Goal: Task Accomplishment & Management: Complete application form

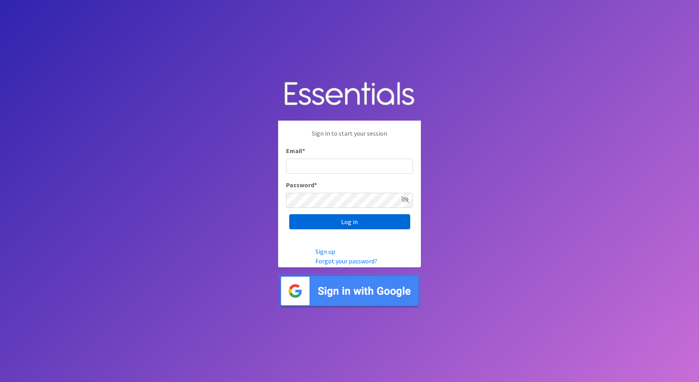
type input "[PERSON_NAME][EMAIL_ADDRESS][DOMAIN_NAME]"
click at [303, 217] on input "Log in" at bounding box center [349, 221] width 121 height 15
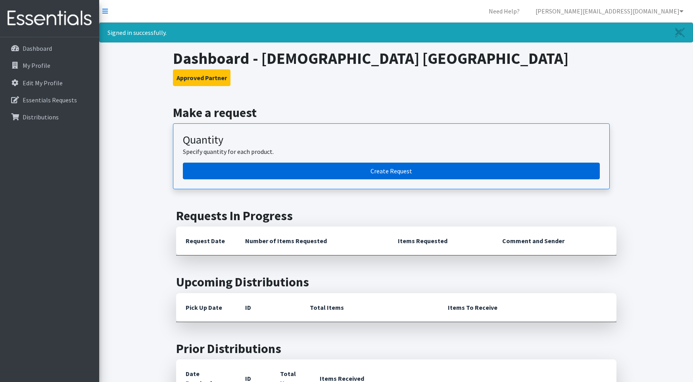
click at [280, 170] on link "Create Request" at bounding box center [391, 171] width 417 height 17
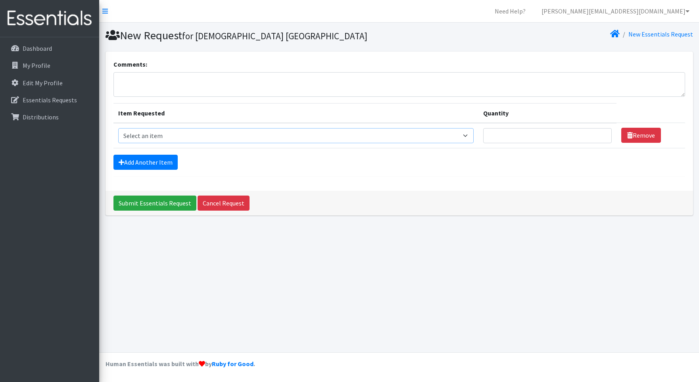
click at [472, 133] on select "Select an item Adult Briefs (Large/X-Large) Adult Briefs (Medium/Large) Adult B…" at bounding box center [295, 135] width 355 height 15
select select "4568"
click at [118, 128] on select "Select an item Adult Briefs (Large/X-Large) Adult Briefs (Medium/Large) Adult B…" at bounding box center [295, 135] width 355 height 15
click at [600, 134] on input "1" at bounding box center [547, 135] width 128 height 15
click at [600, 134] on input "2" at bounding box center [547, 135] width 128 height 15
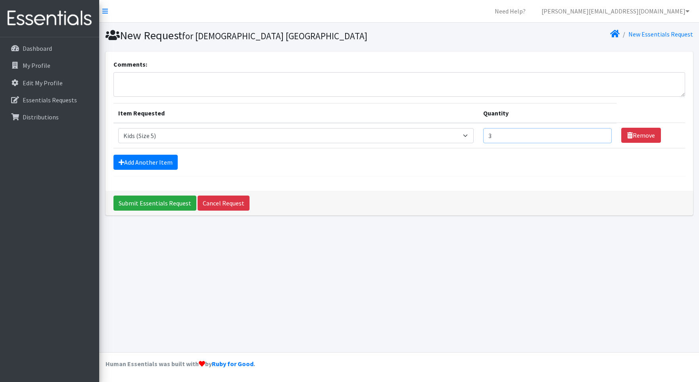
click at [600, 134] on input "3" at bounding box center [547, 135] width 128 height 15
click at [600, 134] on input "4" at bounding box center [547, 135] width 128 height 15
click at [600, 134] on input "5" at bounding box center [547, 135] width 128 height 15
click at [600, 134] on input "6" at bounding box center [547, 135] width 128 height 15
click at [600, 134] on input "7" at bounding box center [547, 135] width 128 height 15
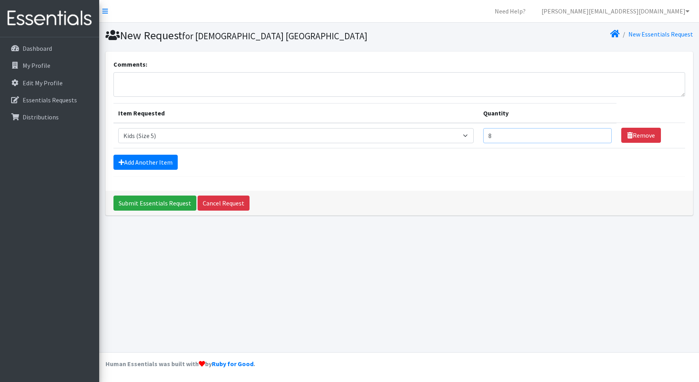
type input "8"
click at [600, 134] on input "8" at bounding box center [547, 135] width 128 height 15
click at [159, 163] on link "Add Another Item" at bounding box center [145, 162] width 64 height 15
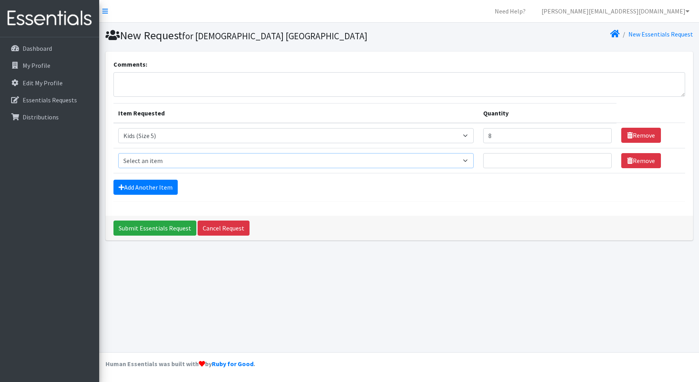
click at [468, 161] on select "Select an item Adult Briefs (Large/X-Large) Adult Briefs (Medium/Large) Adult B…" at bounding box center [295, 160] width 355 height 15
select select "4572"
click at [118, 153] on select "Select an item Adult Briefs (Large/X-Large) Adult Briefs (Medium/Large) Adult B…" at bounding box center [295, 160] width 355 height 15
click at [523, 158] on input "Quantity" at bounding box center [547, 160] width 128 height 15
click at [599, 158] on input "1" at bounding box center [547, 160] width 128 height 15
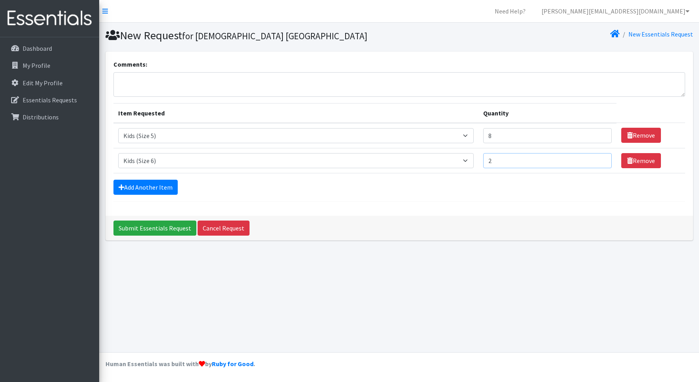
click at [599, 158] on input "2" at bounding box center [547, 160] width 128 height 15
click at [599, 158] on input "3" at bounding box center [547, 160] width 128 height 15
click at [599, 158] on input "4" at bounding box center [547, 160] width 128 height 15
click at [599, 158] on input "5" at bounding box center [547, 160] width 128 height 15
click at [599, 158] on input "6" at bounding box center [547, 160] width 128 height 15
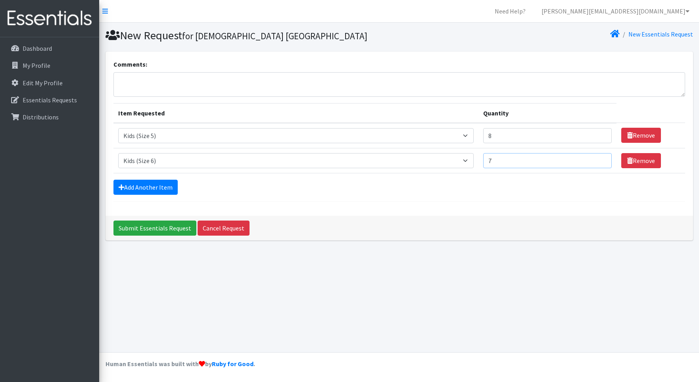
click at [599, 158] on input "7" at bounding box center [547, 160] width 128 height 15
type input "8"
click at [599, 158] on input "8" at bounding box center [547, 160] width 128 height 15
click at [158, 186] on link "Add Another Item" at bounding box center [145, 187] width 64 height 15
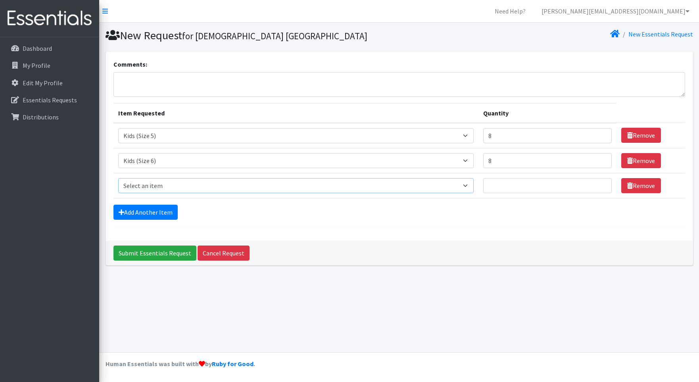
click at [469, 184] on select "Select an item Adult Briefs (Large/X-Large) Adult Briefs (Medium/Large) Adult B…" at bounding box center [295, 185] width 355 height 15
select select "4574"
click at [118, 178] on select "Select an item Adult Briefs (Large/X-Large) Adult Briefs (Medium/Large) Adult B…" at bounding box center [295, 185] width 355 height 15
click at [528, 188] on input "Quantity" at bounding box center [547, 185] width 128 height 15
click at [600, 183] on input "1" at bounding box center [547, 185] width 128 height 15
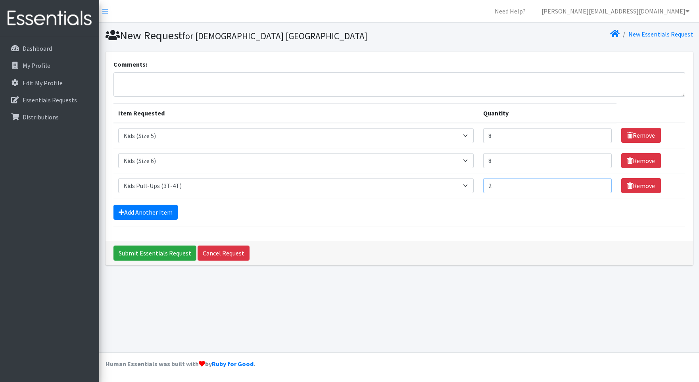
click at [600, 183] on input "2" at bounding box center [547, 185] width 128 height 15
click at [600, 183] on input "3" at bounding box center [547, 185] width 128 height 15
click at [600, 183] on input "4" at bounding box center [547, 185] width 128 height 15
click at [600, 183] on input "5" at bounding box center [547, 185] width 128 height 15
click at [600, 183] on input "6" at bounding box center [547, 185] width 128 height 15
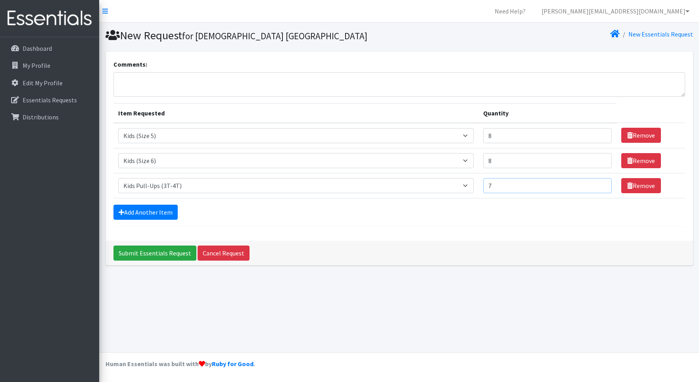
click at [600, 183] on input "7" at bounding box center [547, 185] width 128 height 15
type input "8"
click at [600, 183] on input "8" at bounding box center [547, 185] width 128 height 15
click at [137, 209] on link "Add Another Item" at bounding box center [145, 212] width 64 height 15
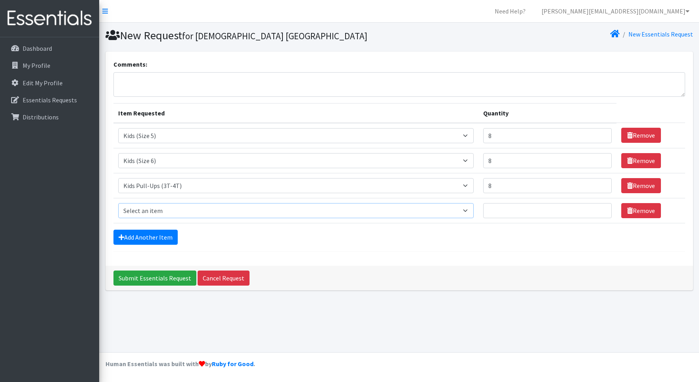
click at [468, 209] on select "Select an item Adult Briefs (Large/X-Large) Adult Briefs (Medium/Large) Adult B…" at bounding box center [295, 210] width 355 height 15
select select "4575"
click at [118, 203] on select "Select an item Adult Briefs (Large/X-Large) Adult Briefs (Medium/Large) Adult B…" at bounding box center [295, 210] width 355 height 15
click at [600, 208] on input "1" at bounding box center [547, 210] width 128 height 15
click at [600, 208] on input "2" at bounding box center [547, 210] width 128 height 15
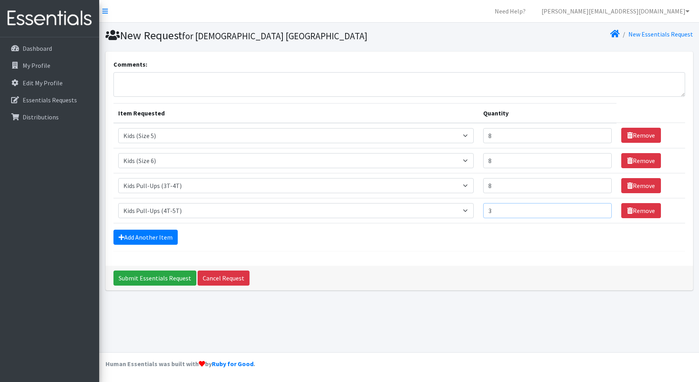
click at [600, 208] on input "3" at bounding box center [547, 210] width 128 height 15
click at [600, 208] on input "4" at bounding box center [547, 210] width 128 height 15
click at [600, 208] on input "5" at bounding box center [547, 210] width 128 height 15
click at [600, 208] on input "6" at bounding box center [547, 210] width 128 height 15
click at [600, 208] on input "7" at bounding box center [547, 210] width 128 height 15
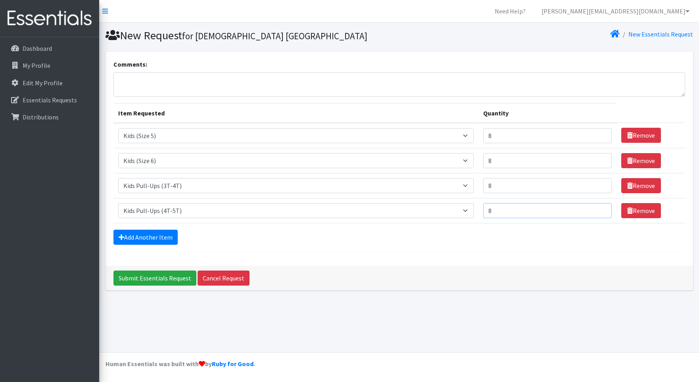
type input "8"
click at [600, 208] on input "8" at bounding box center [547, 210] width 128 height 15
click at [153, 235] on link "Add Another Item" at bounding box center [145, 237] width 64 height 15
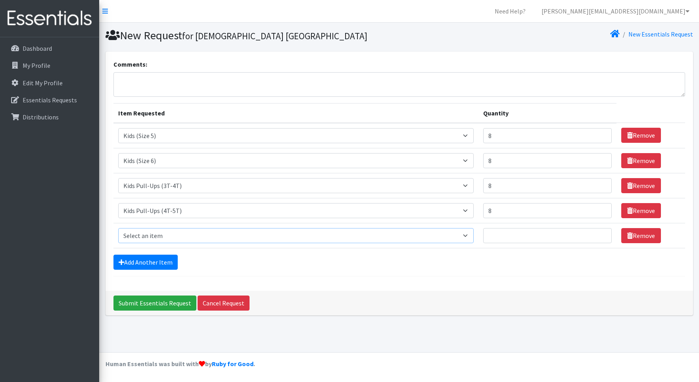
click at [231, 233] on select "Select an item Adult Briefs (Large/X-Large) Adult Briefs (Medium/Large) Adult B…" at bounding box center [295, 235] width 355 height 15
select select "4558"
click at [118, 228] on select "Select an item Adult Briefs (Large/X-Large) Adult Briefs (Medium/Large) Adult B…" at bounding box center [295, 235] width 355 height 15
click at [526, 232] on input "Quantity" at bounding box center [547, 235] width 128 height 15
type input "32"
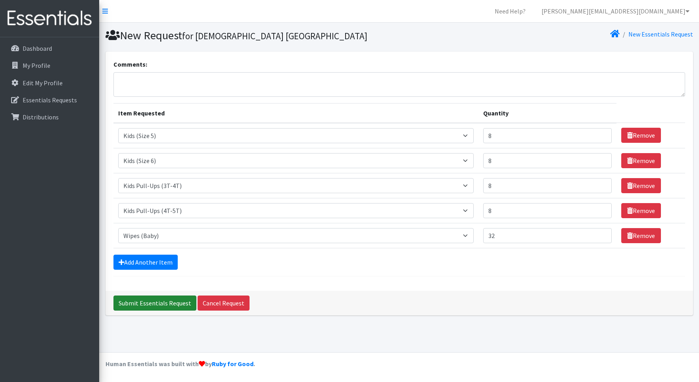
click at [171, 301] on input "Submit Essentials Request" at bounding box center [154, 302] width 83 height 15
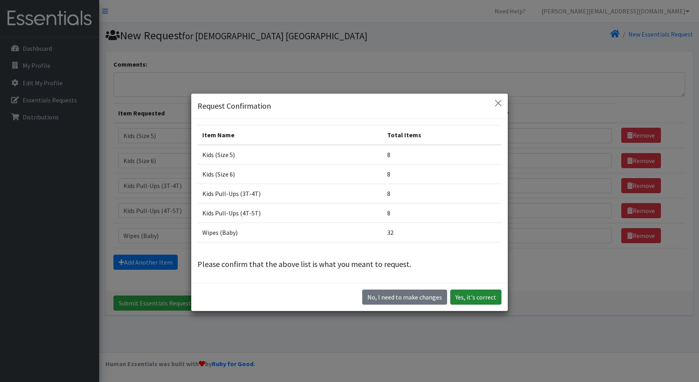
click at [472, 295] on button "Yes, it's correct" at bounding box center [475, 296] width 51 height 15
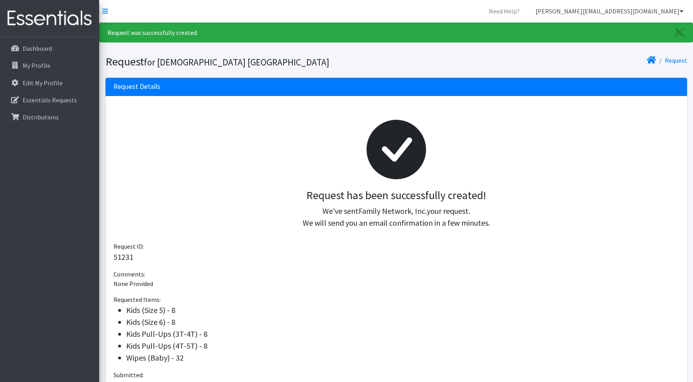
click at [635, 10] on link "[PERSON_NAME][EMAIL_ADDRESS][DOMAIN_NAME]" at bounding box center [609, 11] width 161 height 16
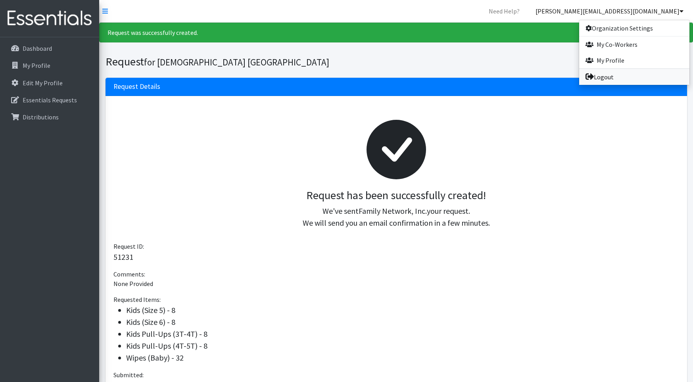
click at [606, 74] on link "Logout" at bounding box center [634, 77] width 110 height 16
